Goal: Task Accomplishment & Management: Use online tool/utility

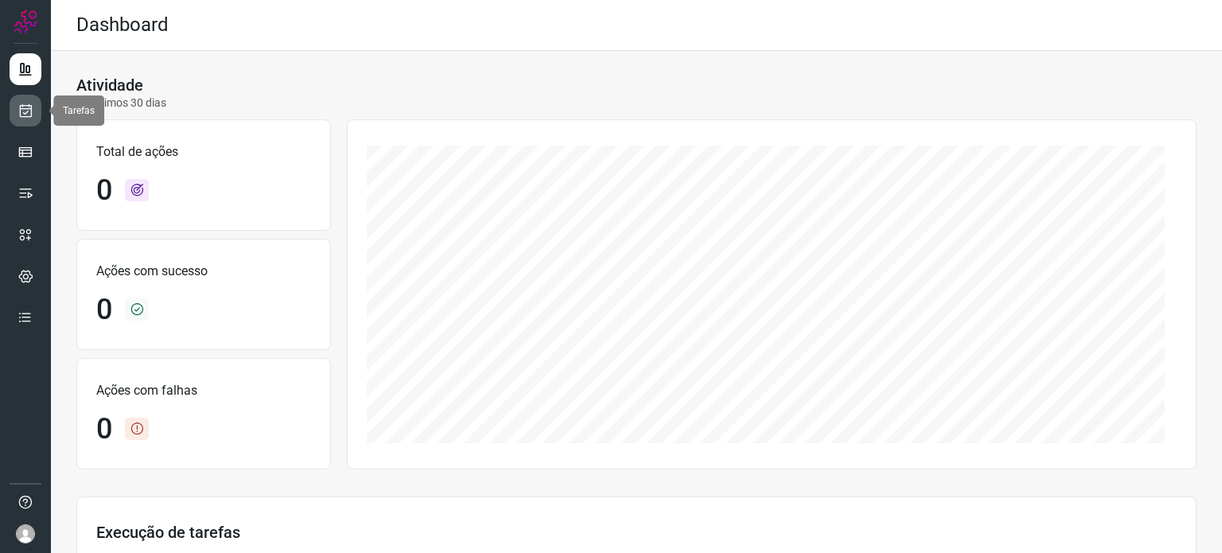
click at [35, 110] on link at bounding box center [26, 111] width 32 height 32
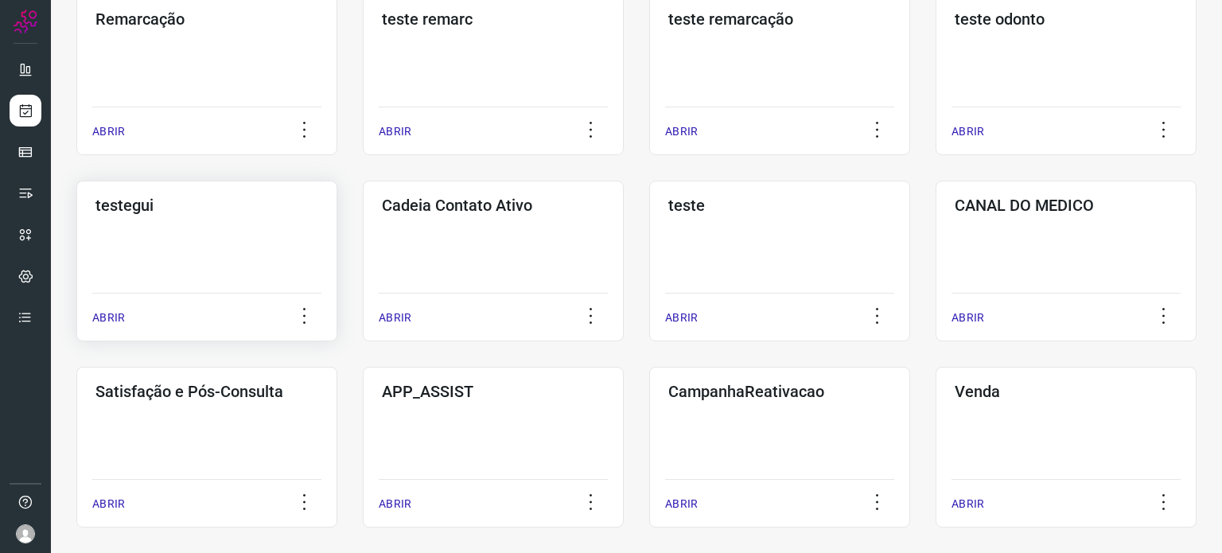
scroll to position [398, 0]
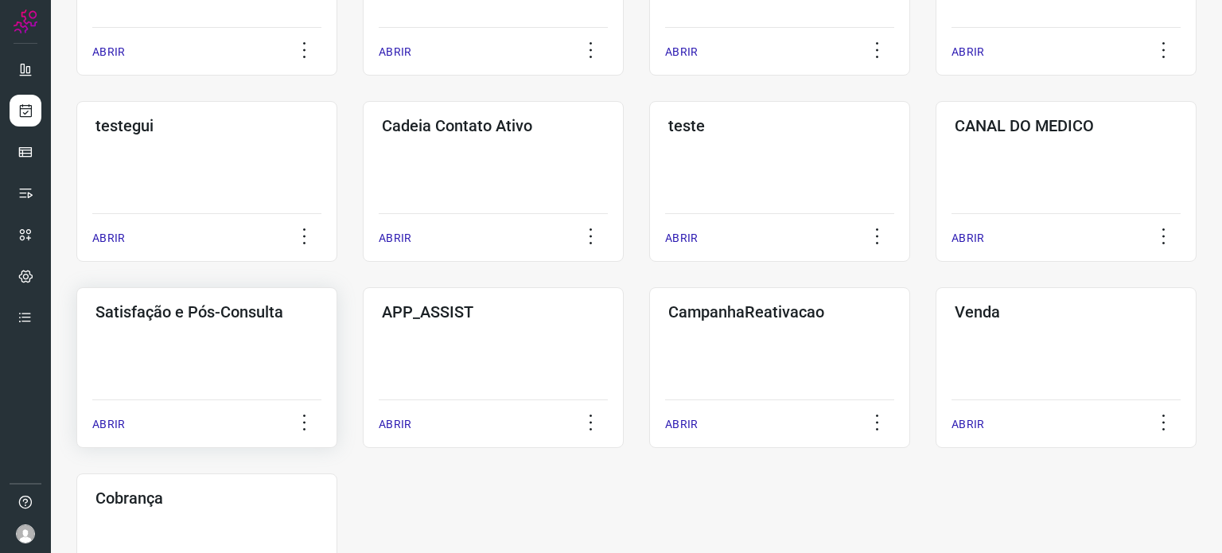
click at [244, 372] on div "Satisfação e Pós-Consulta ABRIR" at bounding box center [206, 367] width 261 height 161
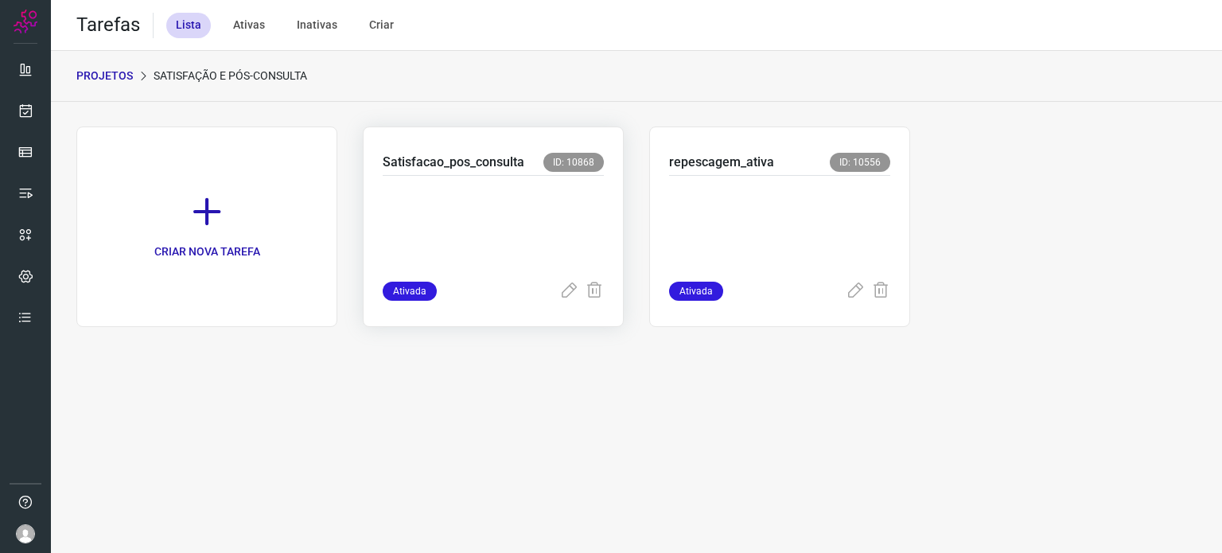
click at [544, 216] on p at bounding box center [493, 225] width 221 height 80
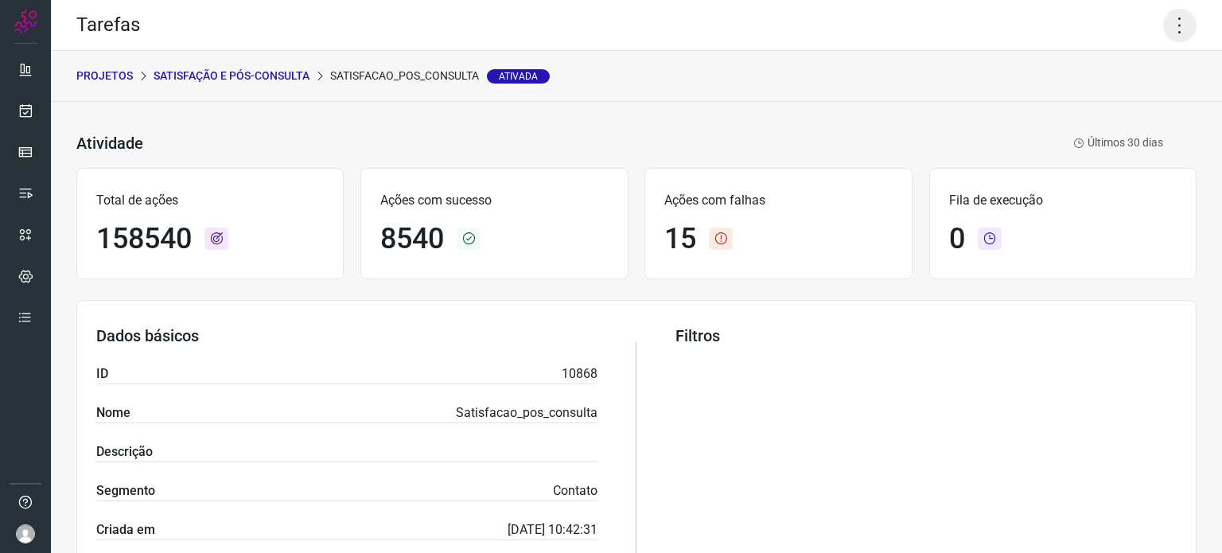
click at [1164, 20] on icon at bounding box center [1180, 25] width 33 height 33
click at [1119, 93] on li "Executar" at bounding box center [1111, 104] width 145 height 25
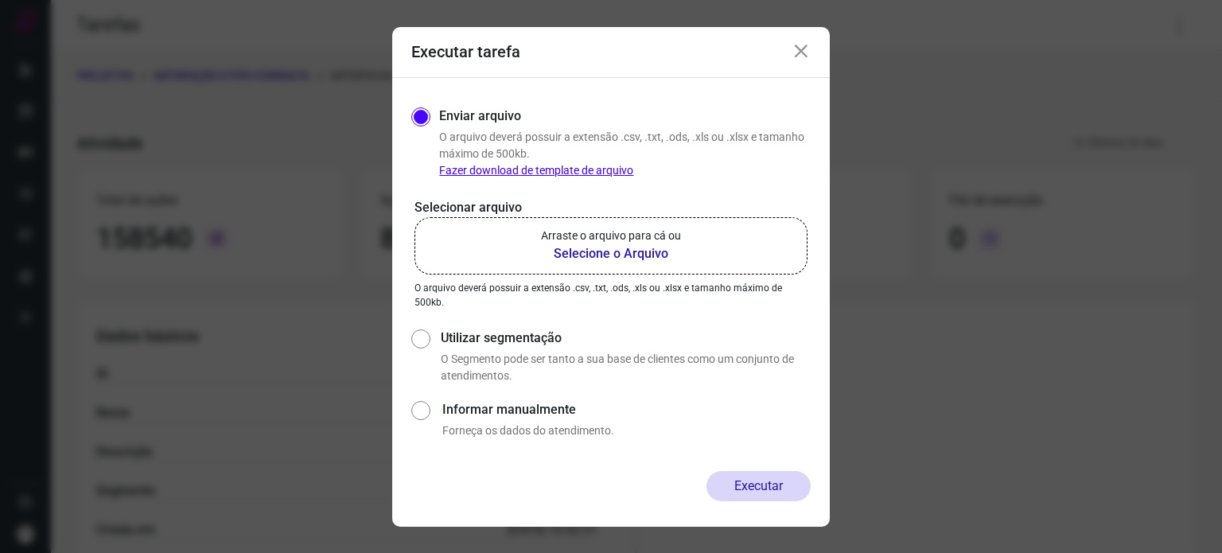
click at [688, 244] on label "Arraste o arquivo para cá ou Selecione o Arquivo" at bounding box center [611, 245] width 393 height 57
click at [0, 0] on input "Arraste o arquivo para cá ou Selecione o Arquivo" at bounding box center [0, 0] width 0 height 0
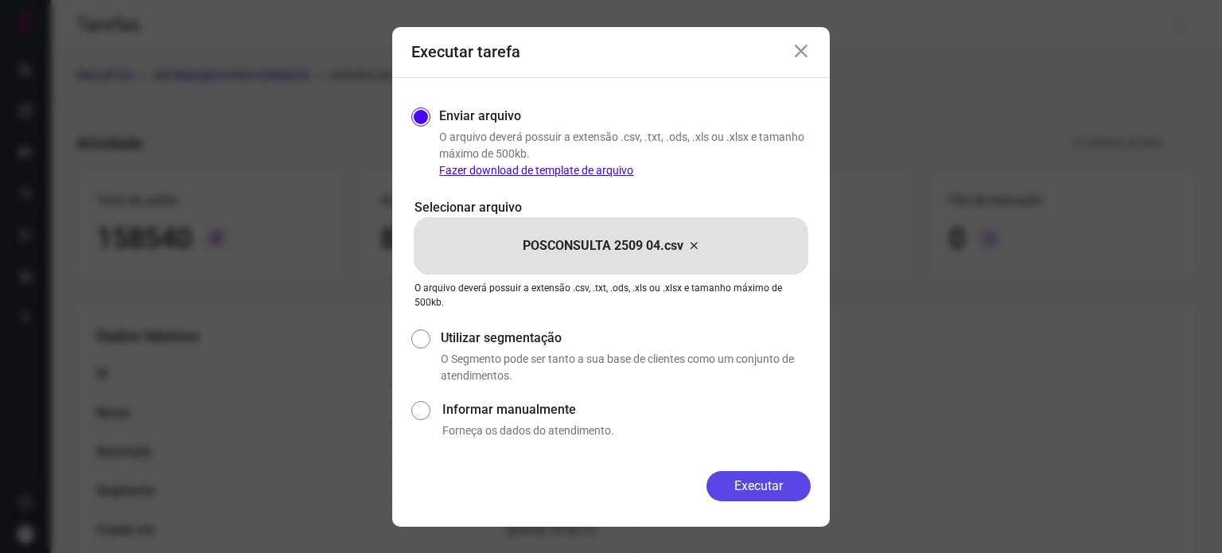
click at [744, 476] on button "Executar" at bounding box center [759, 486] width 104 height 30
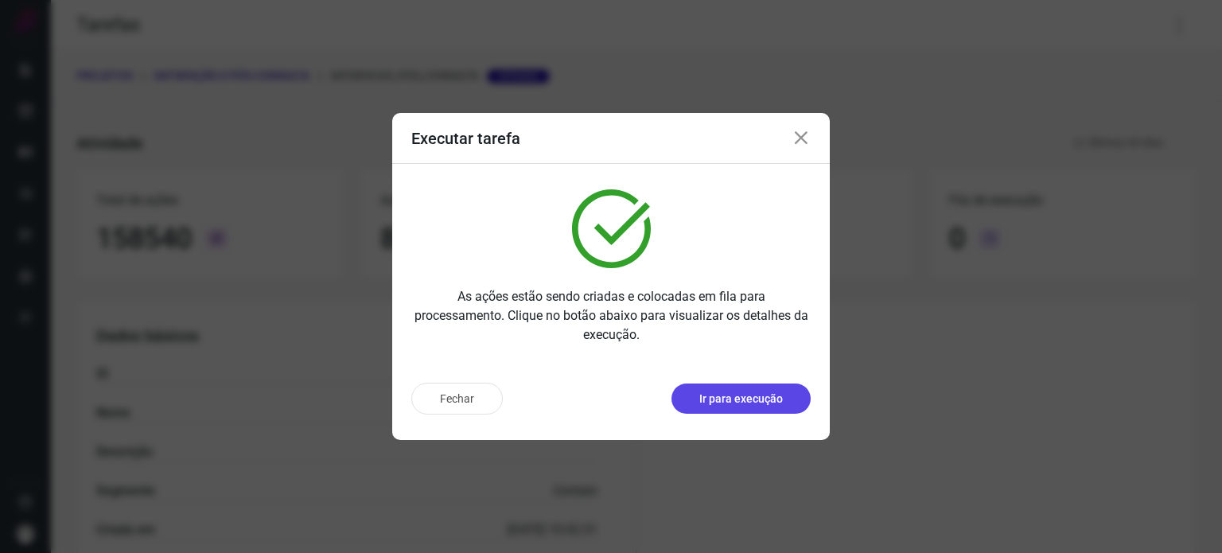
click at [765, 404] on p "Ir para execução" at bounding box center [742, 399] width 84 height 17
